Goal: Information Seeking & Learning: Learn about a topic

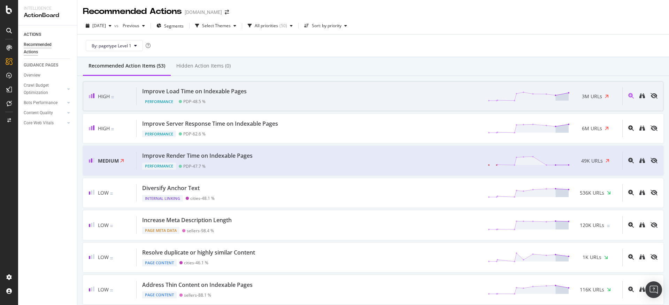
scroll to position [487, 0]
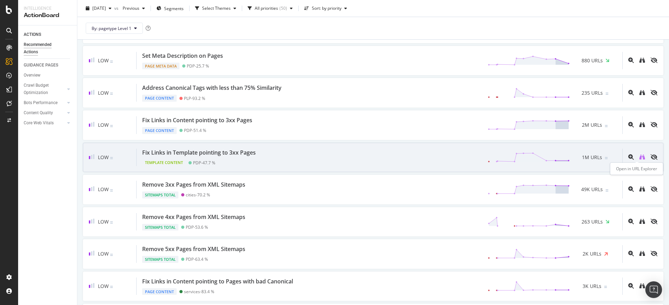
click at [639, 155] on icon "binoculars" at bounding box center [642, 157] width 6 height 6
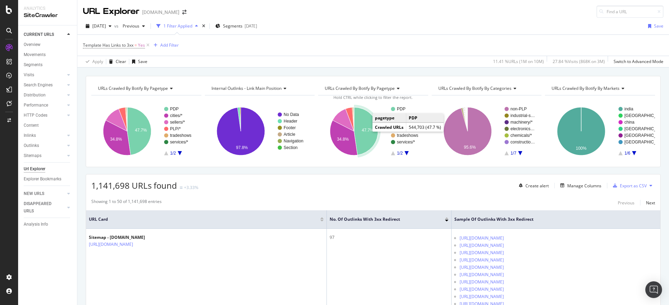
click at [360, 150] on icon "A chart." at bounding box center [366, 131] width 24 height 48
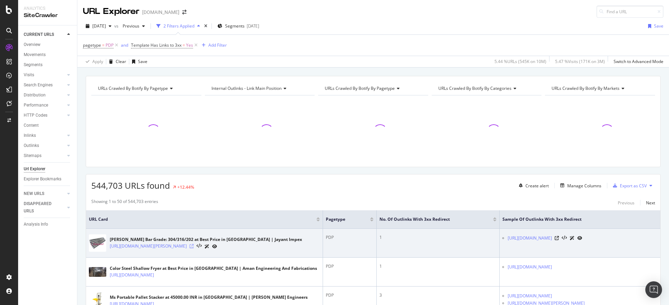
click at [194, 246] on icon at bounding box center [192, 246] width 4 height 4
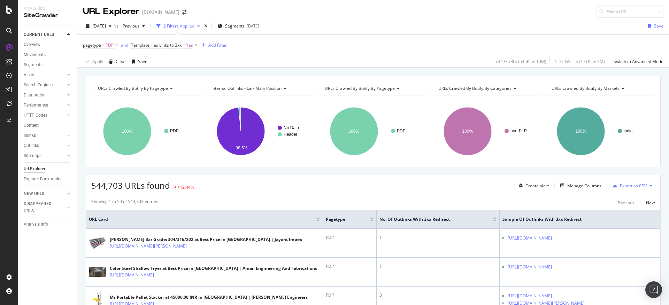
scroll to position [146, 0]
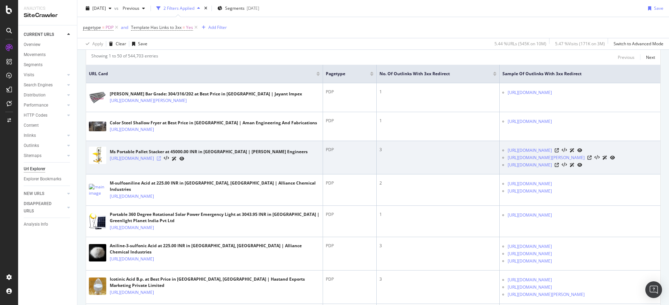
click at [161, 161] on icon at bounding box center [159, 158] width 4 height 4
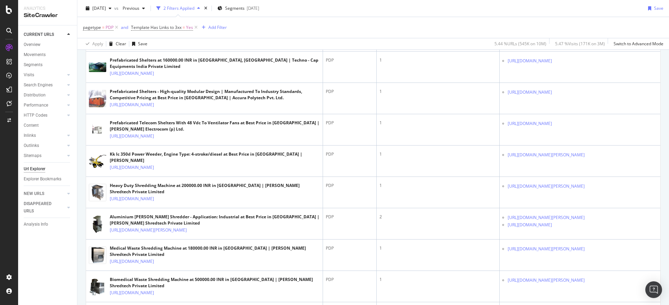
scroll to position [1247, 0]
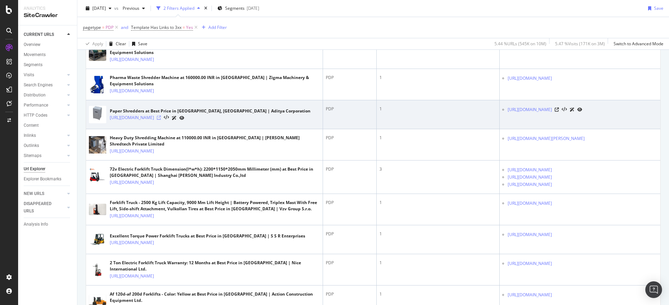
click at [161, 120] on icon at bounding box center [159, 118] width 4 height 4
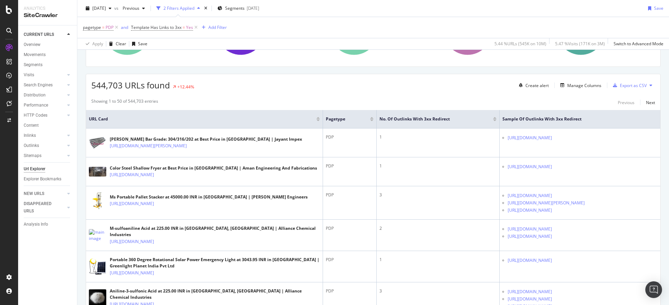
scroll to position [0, 0]
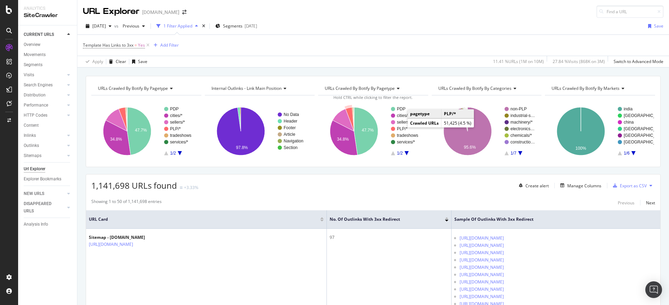
click at [401, 128] on text "PLP/*" at bounding box center [402, 128] width 11 height 5
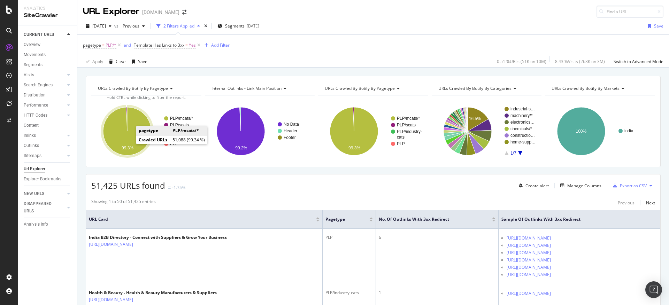
click at [123, 144] on icon "A chart." at bounding box center [127, 131] width 48 height 48
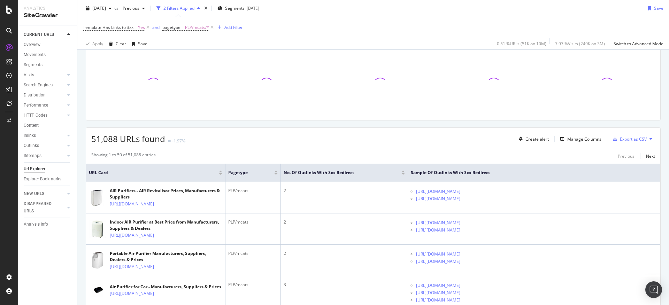
scroll to position [50, 0]
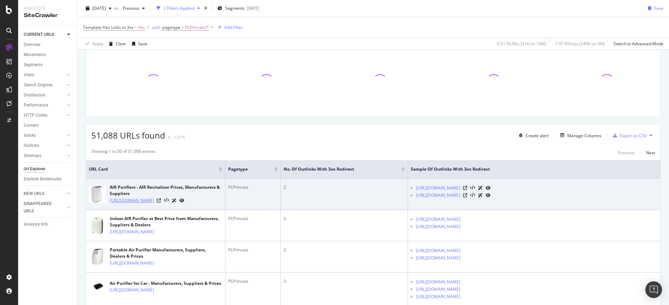
drag, startPoint x: 108, startPoint y: 200, endPoint x: 150, endPoint y: 209, distance: 42.9
click at [150, 204] on div "AIR Purifiers - AIR Revitalisor Prices, Manufacturers & Suppliers [URL][DOMAIN_…" at bounding box center [155, 194] width 133 height 20
copy link "[URL][DOMAIN_NAME]"
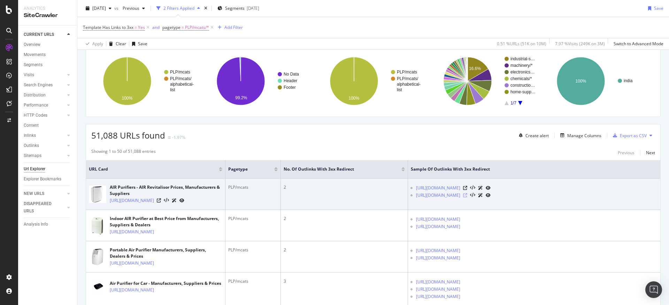
click at [467, 195] on icon at bounding box center [465, 195] width 4 height 4
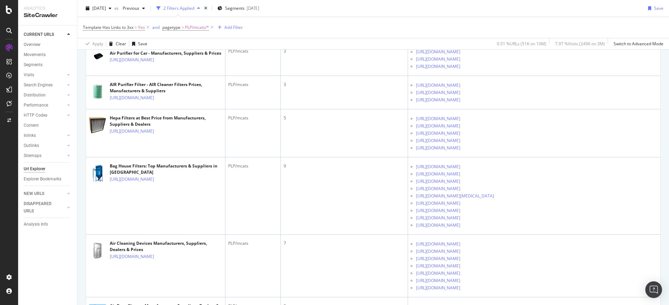
scroll to position [307, 0]
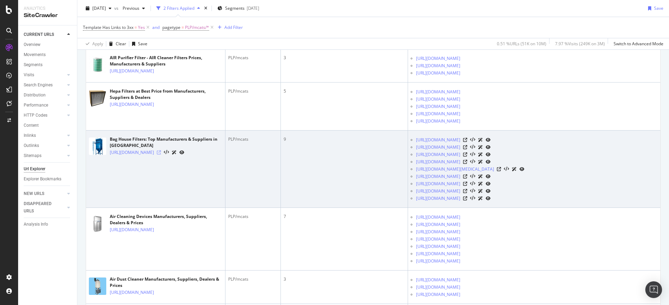
click at [161, 155] on icon at bounding box center [159, 153] width 4 height 4
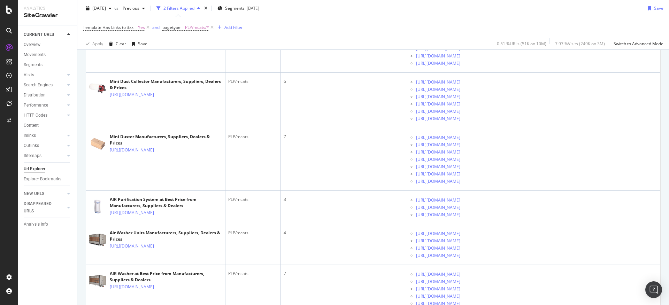
scroll to position [1057, 0]
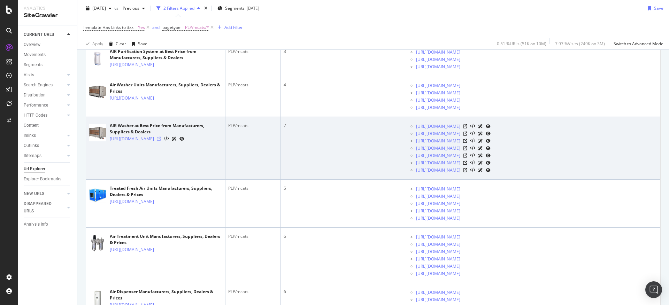
click at [161, 141] on icon at bounding box center [159, 139] width 4 height 4
